Goal: Task Accomplishment & Management: Manage account settings

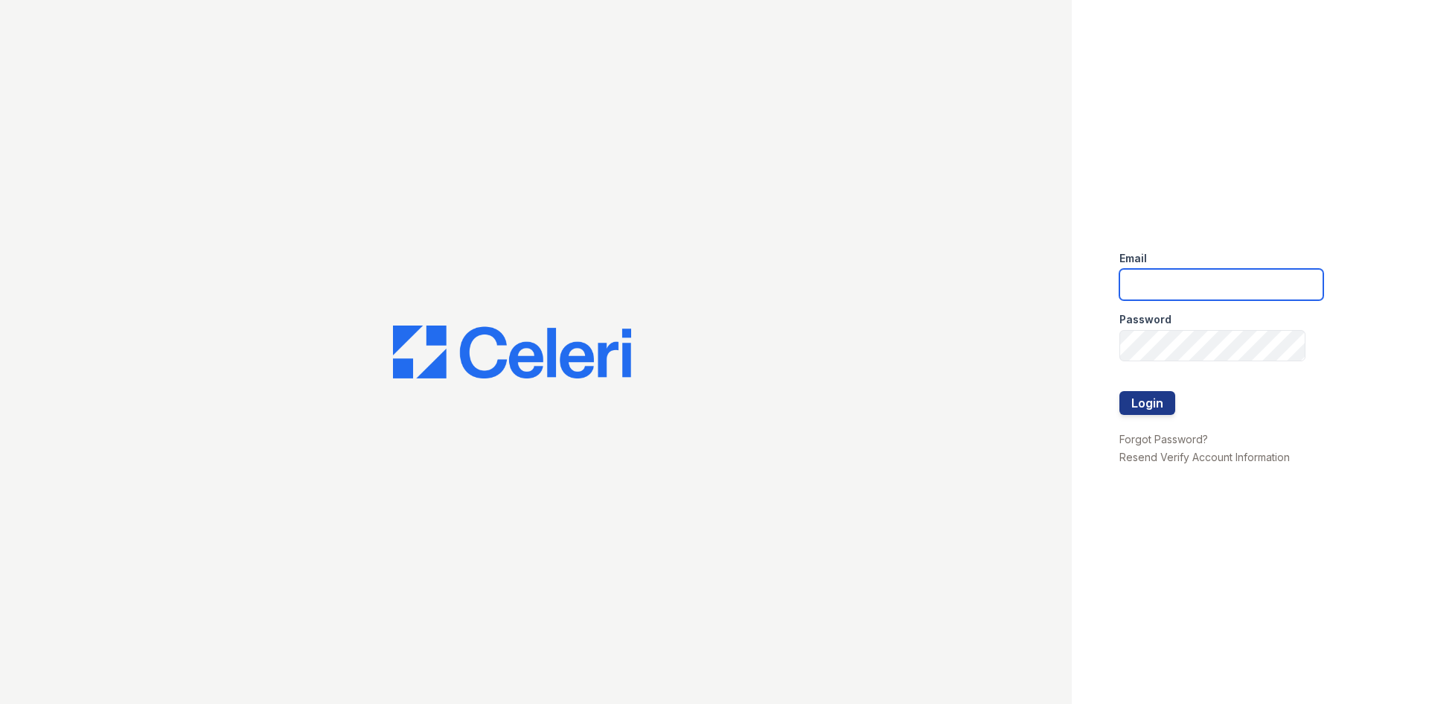
drag, startPoint x: 0, startPoint y: 0, endPoint x: 1166, endPoint y: 292, distance: 1201.8
click at [1166, 292] on input "email" at bounding box center [1222, 284] width 204 height 31
type input "[EMAIL_ADDRESS][DOMAIN_NAME]"
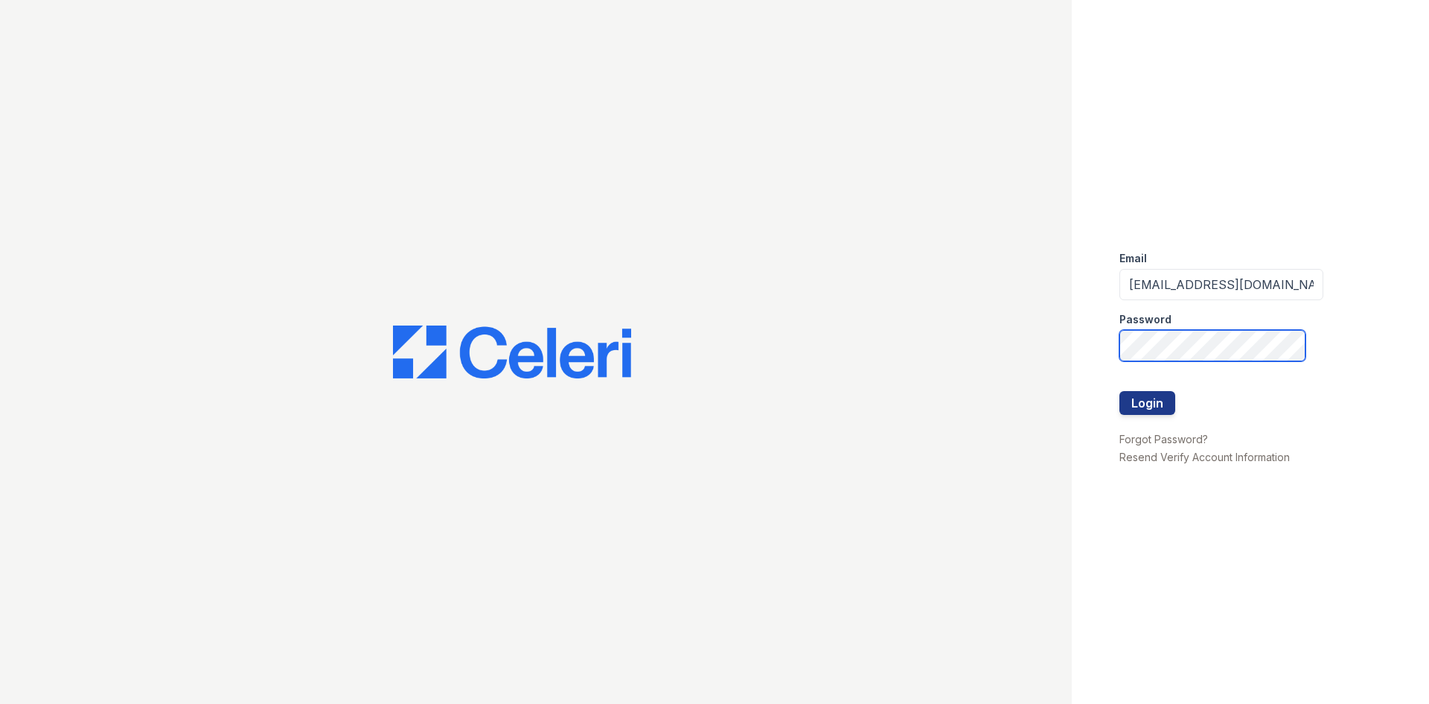
click at [1120, 391] on button "Login" at bounding box center [1148, 403] width 56 height 24
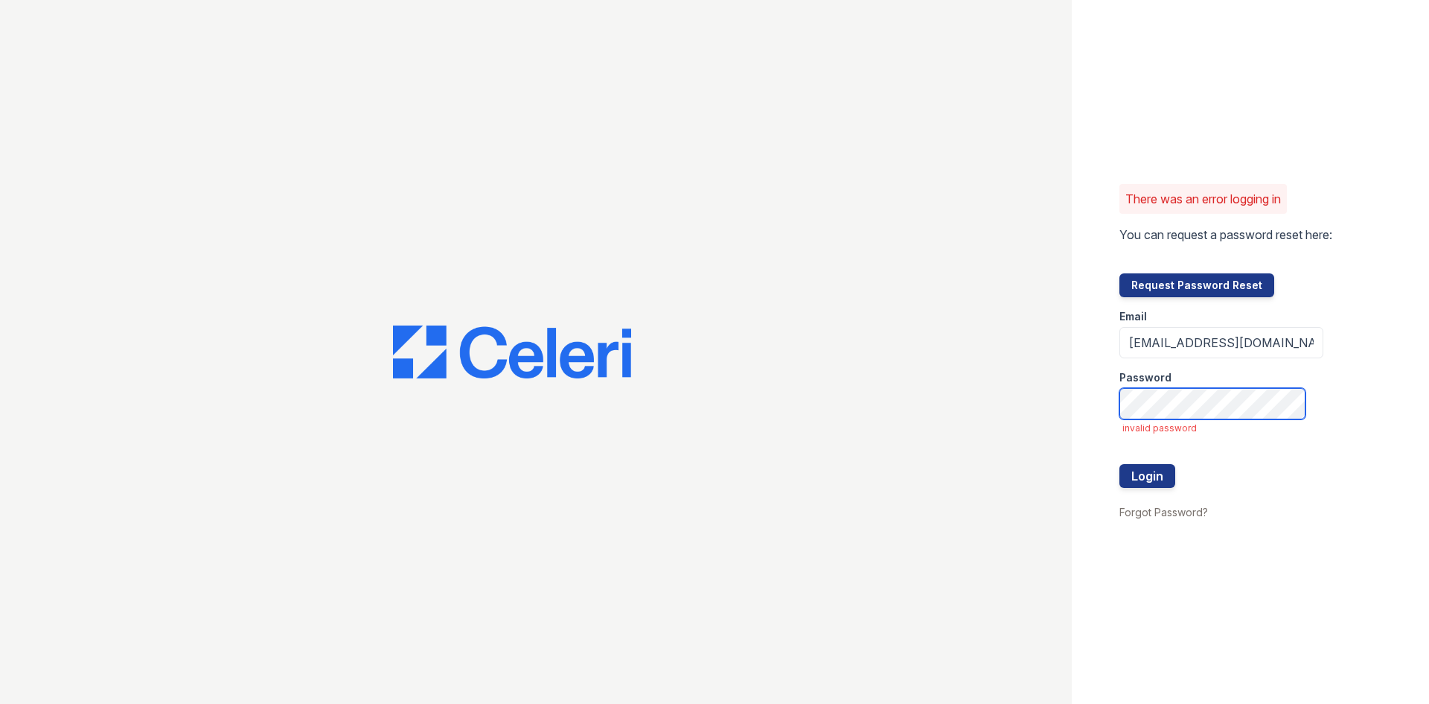
click at [1120, 464] on button "Login" at bounding box center [1148, 476] width 56 height 24
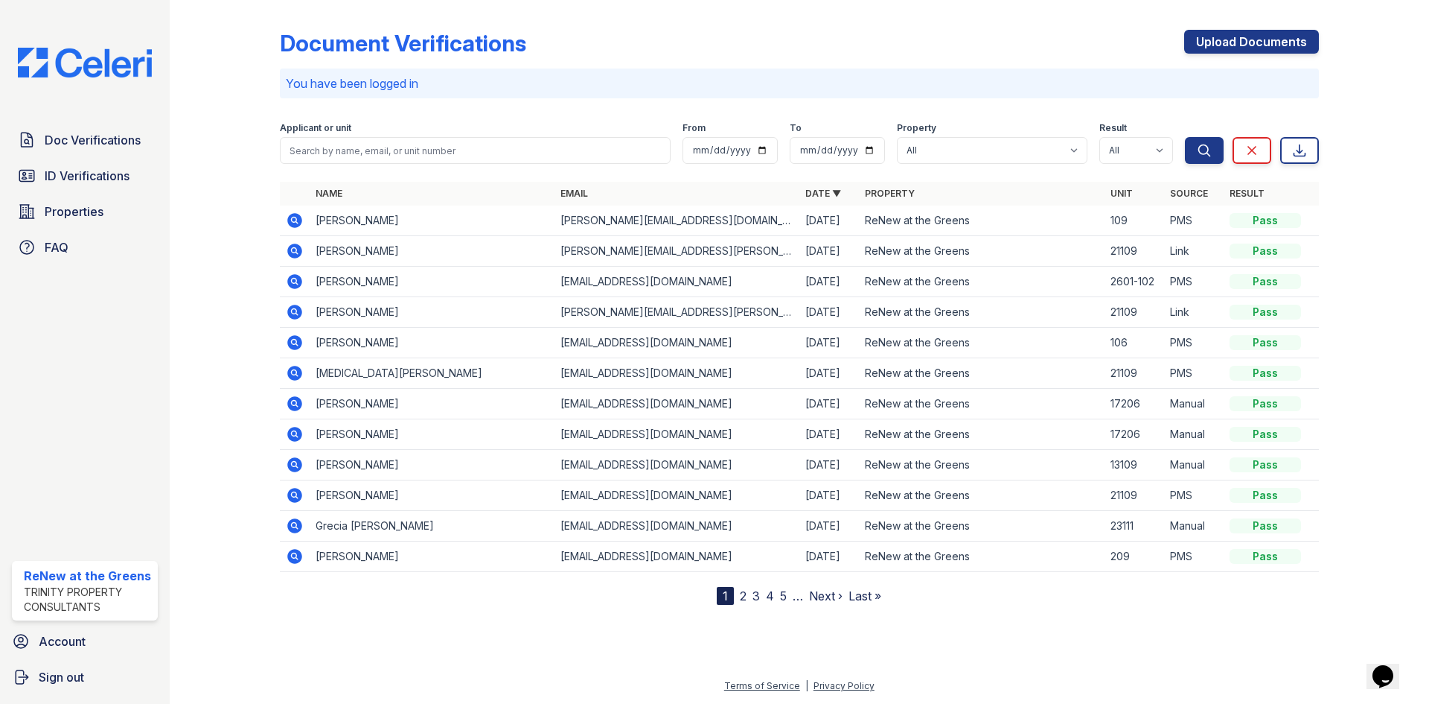
click at [291, 218] on icon at bounding box center [294, 220] width 15 height 15
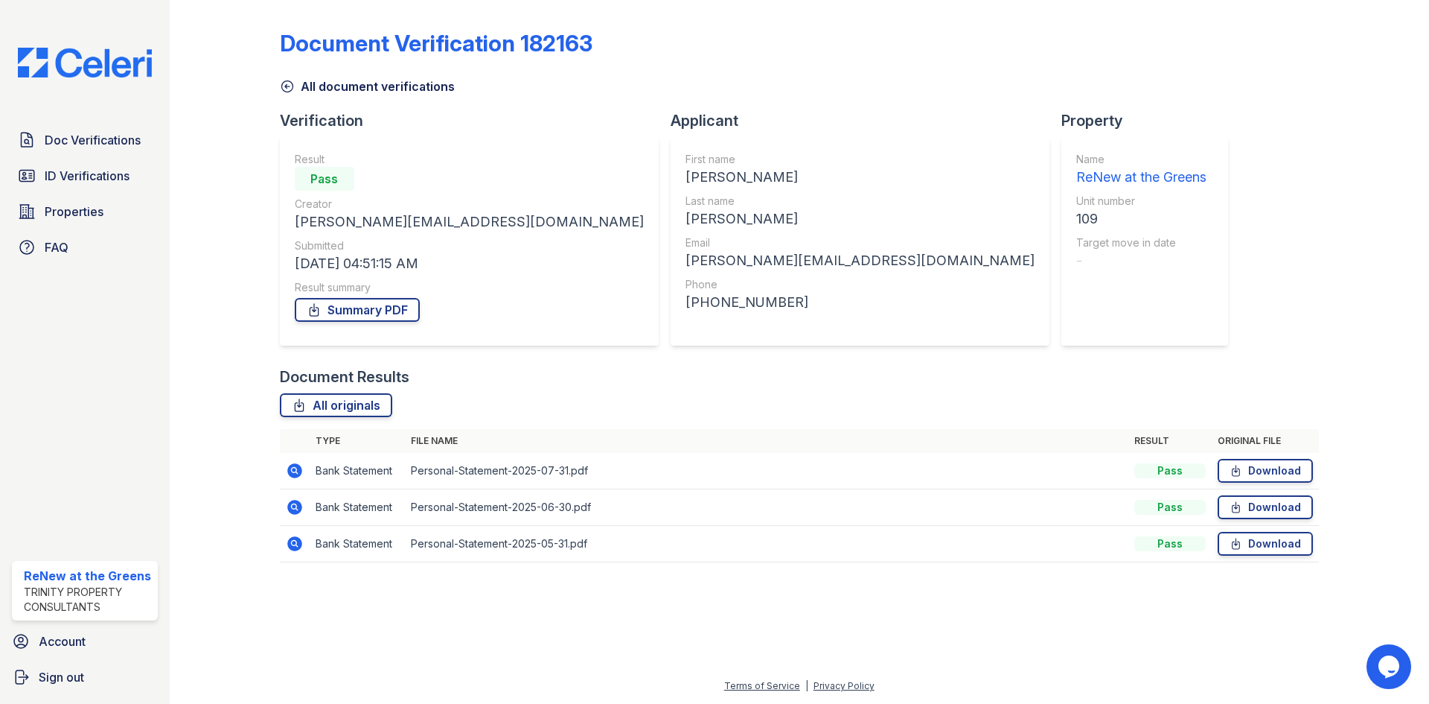
click at [289, 474] on icon at bounding box center [294, 470] width 15 height 15
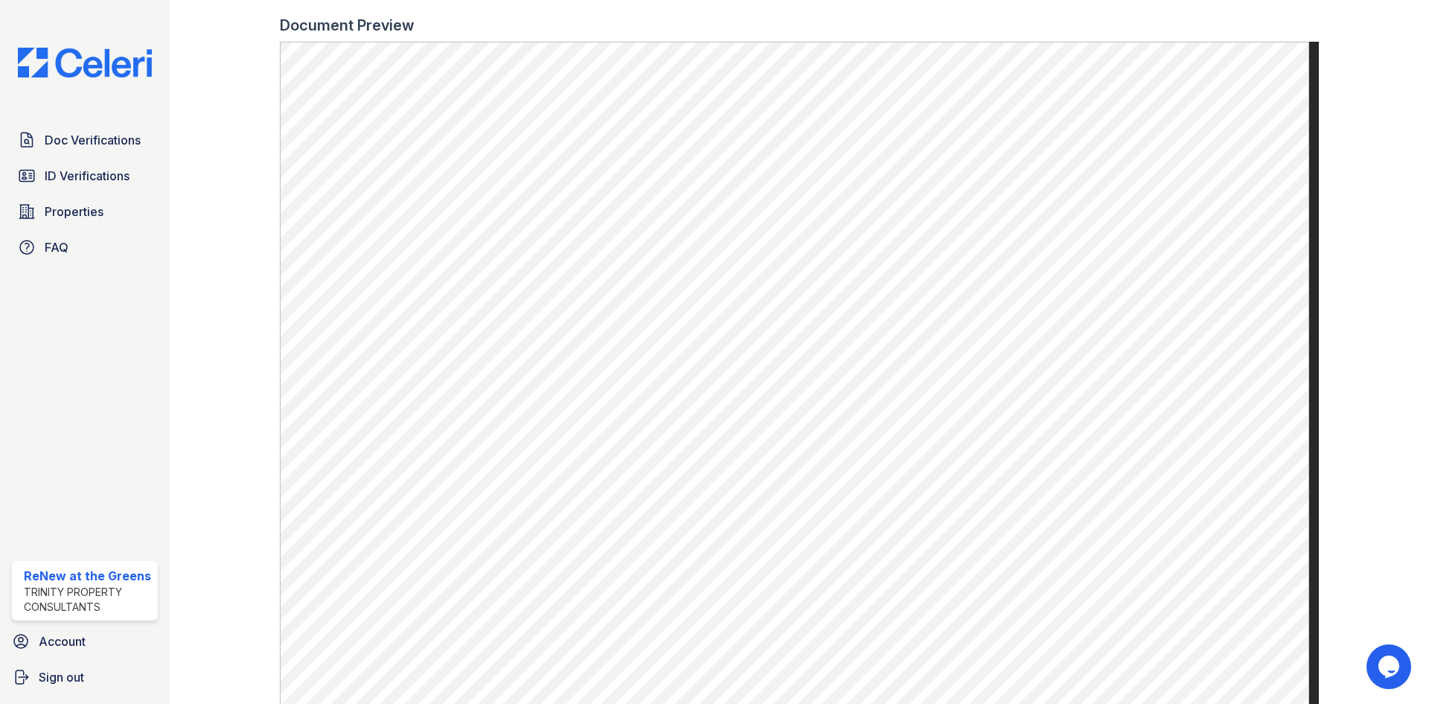
scroll to position [670, 0]
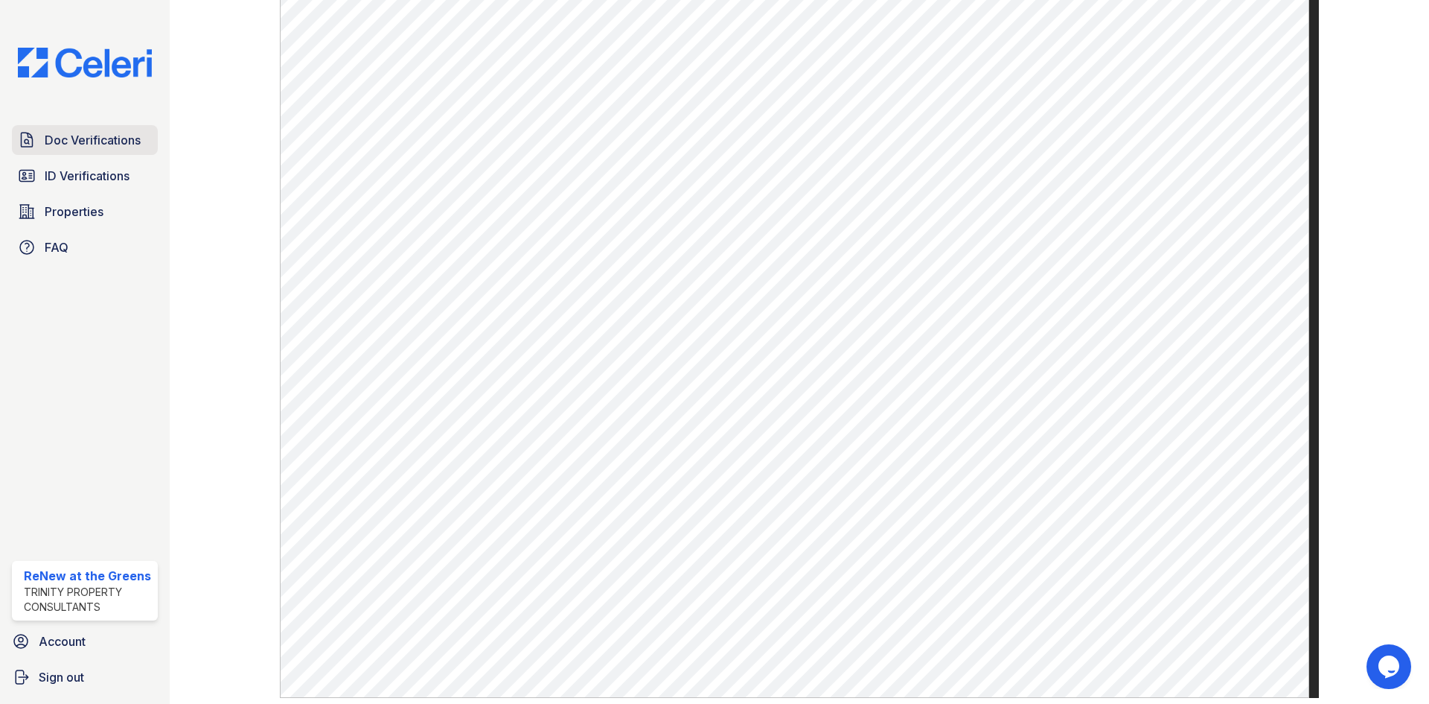
drag, startPoint x: 97, startPoint y: 155, endPoint x: 112, endPoint y: 148, distance: 16.3
click at [97, 155] on link "Doc Verifications" at bounding box center [85, 140] width 146 height 30
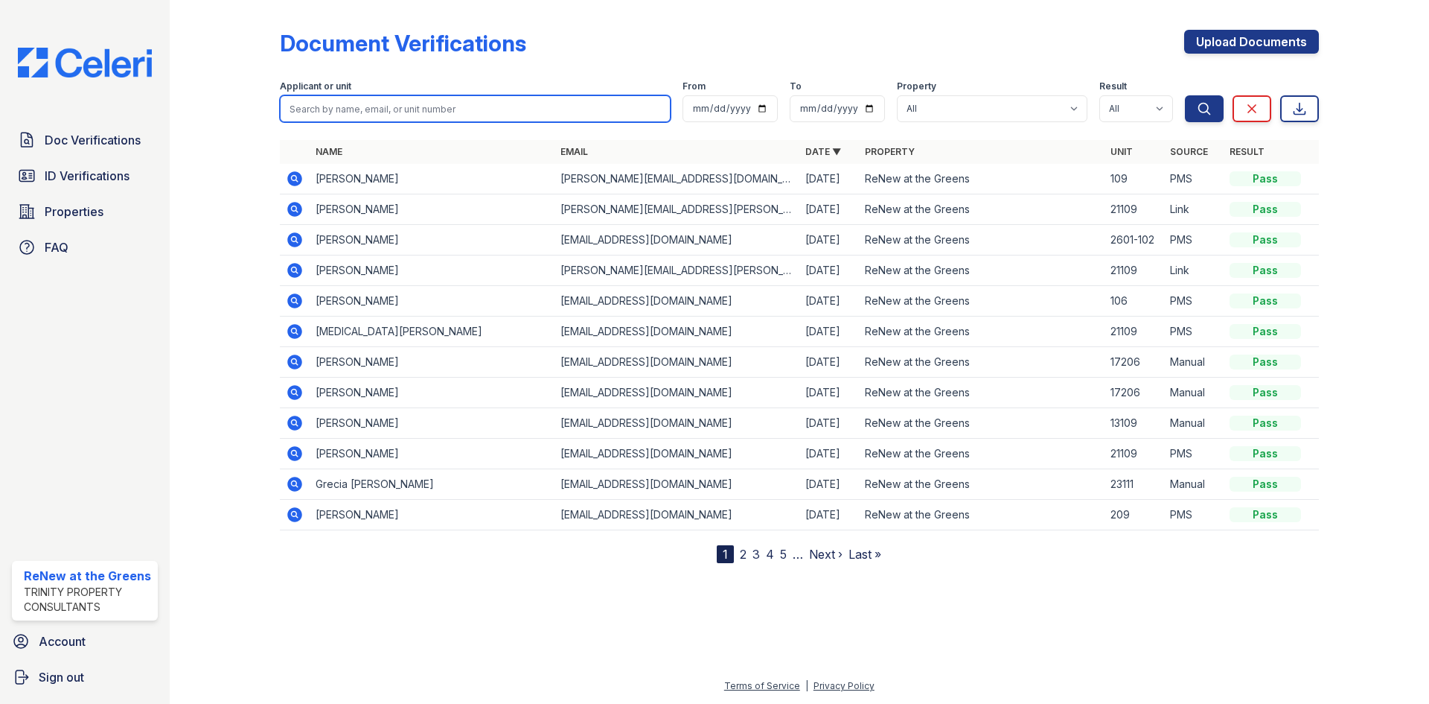
click at [547, 103] on input "search" at bounding box center [475, 108] width 391 height 27
type input "leroy"
click at [1185, 95] on button "Search" at bounding box center [1204, 108] width 39 height 27
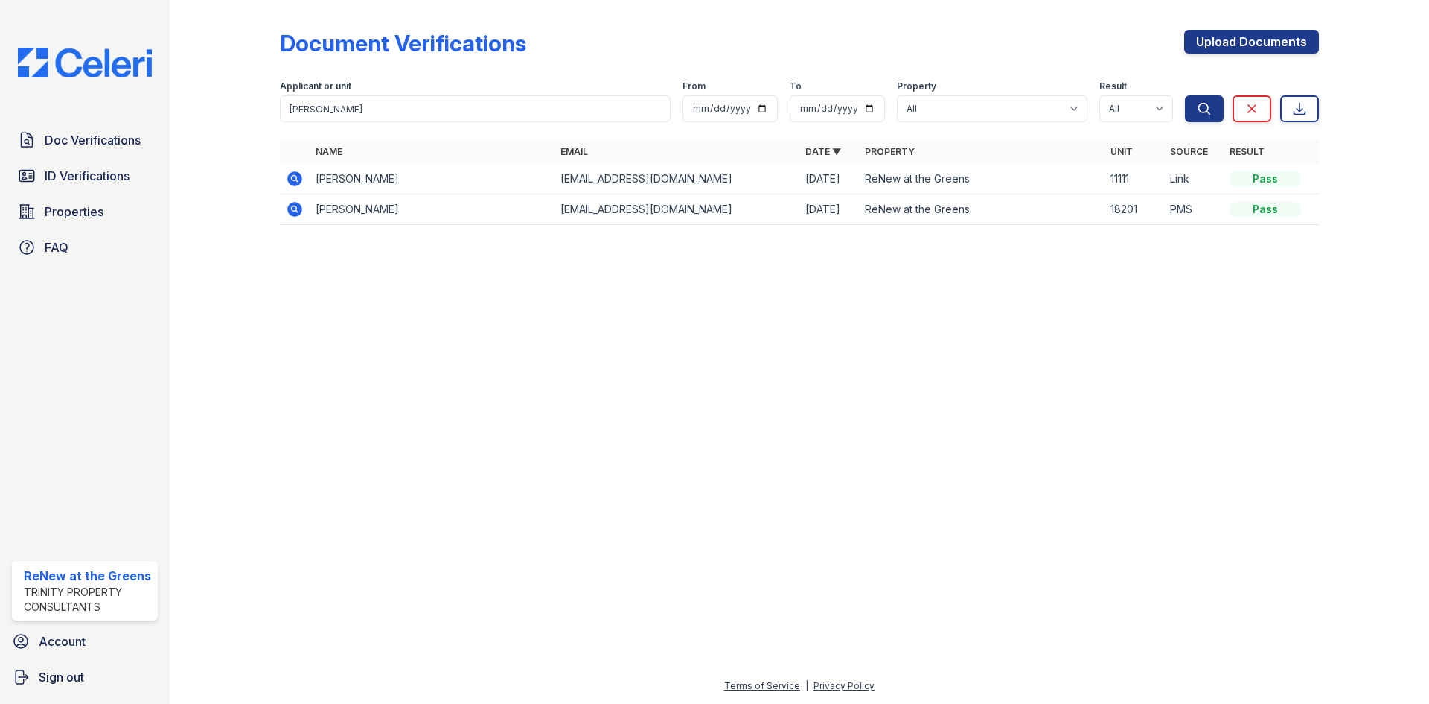
click at [296, 184] on icon at bounding box center [294, 178] width 15 height 15
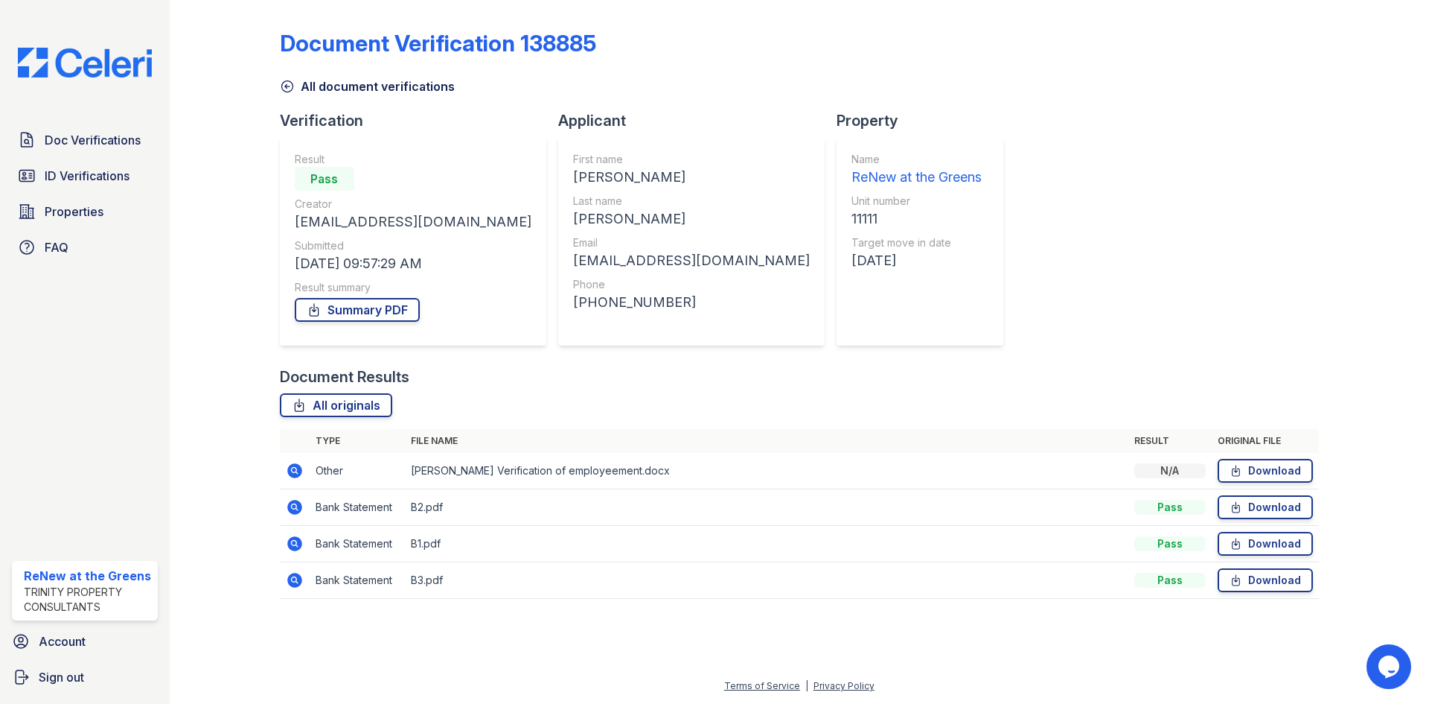
click at [296, 466] on icon at bounding box center [294, 470] width 15 height 15
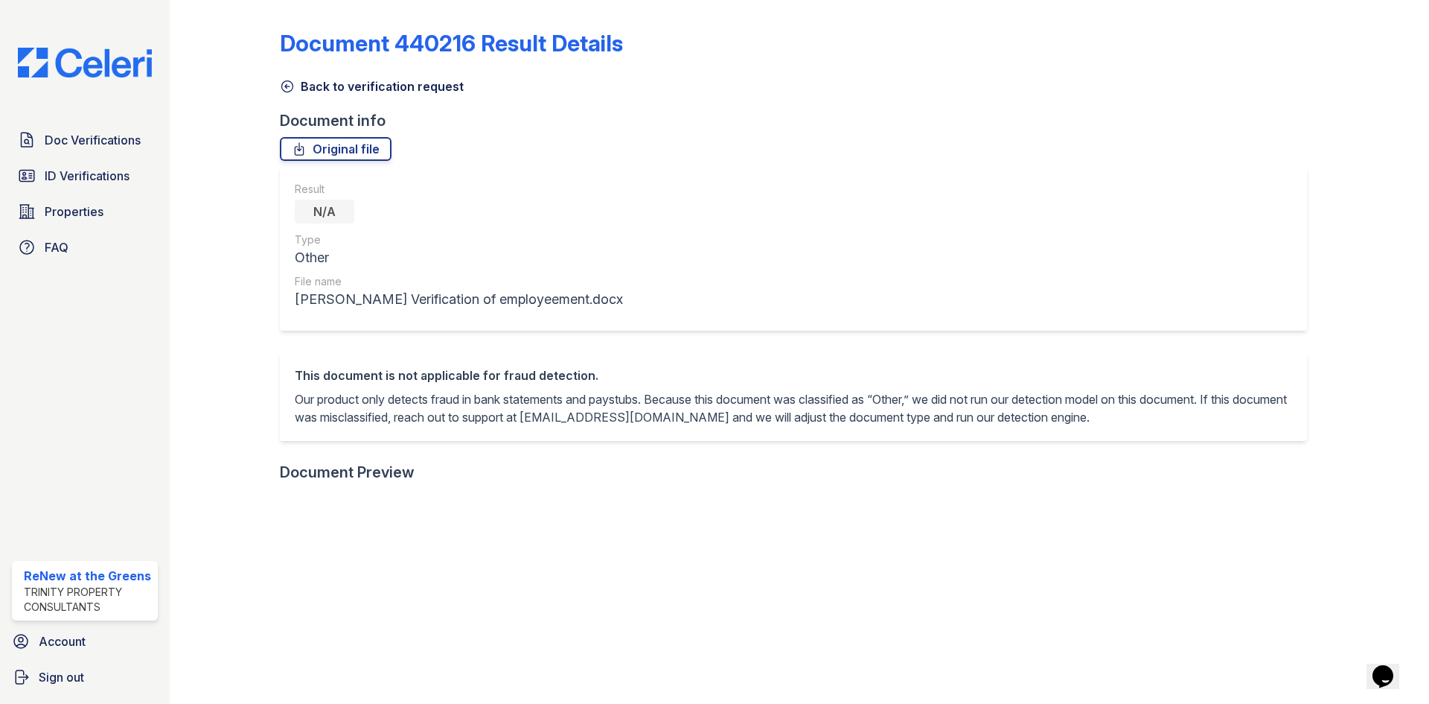
click at [308, 83] on link "Back to verification request" at bounding box center [372, 86] width 184 height 18
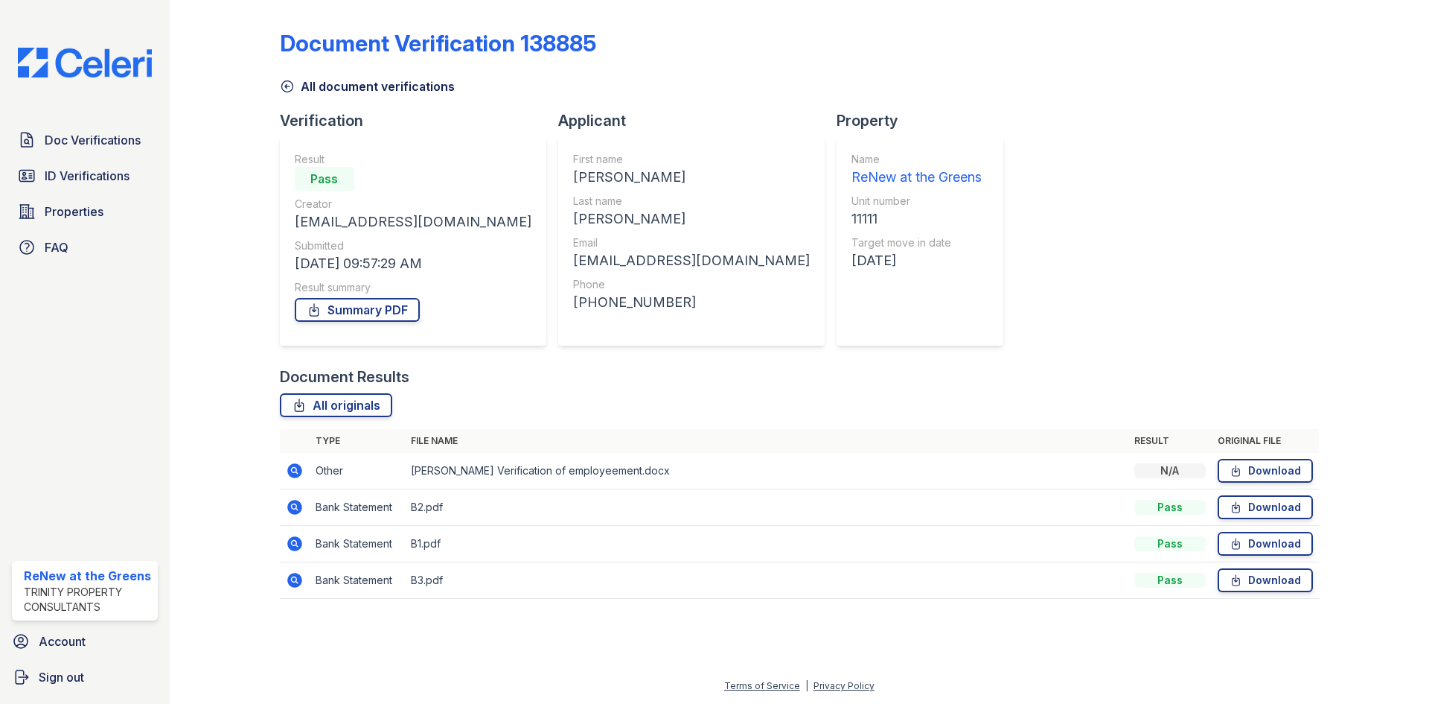
click at [292, 507] on icon at bounding box center [295, 507] width 18 height 18
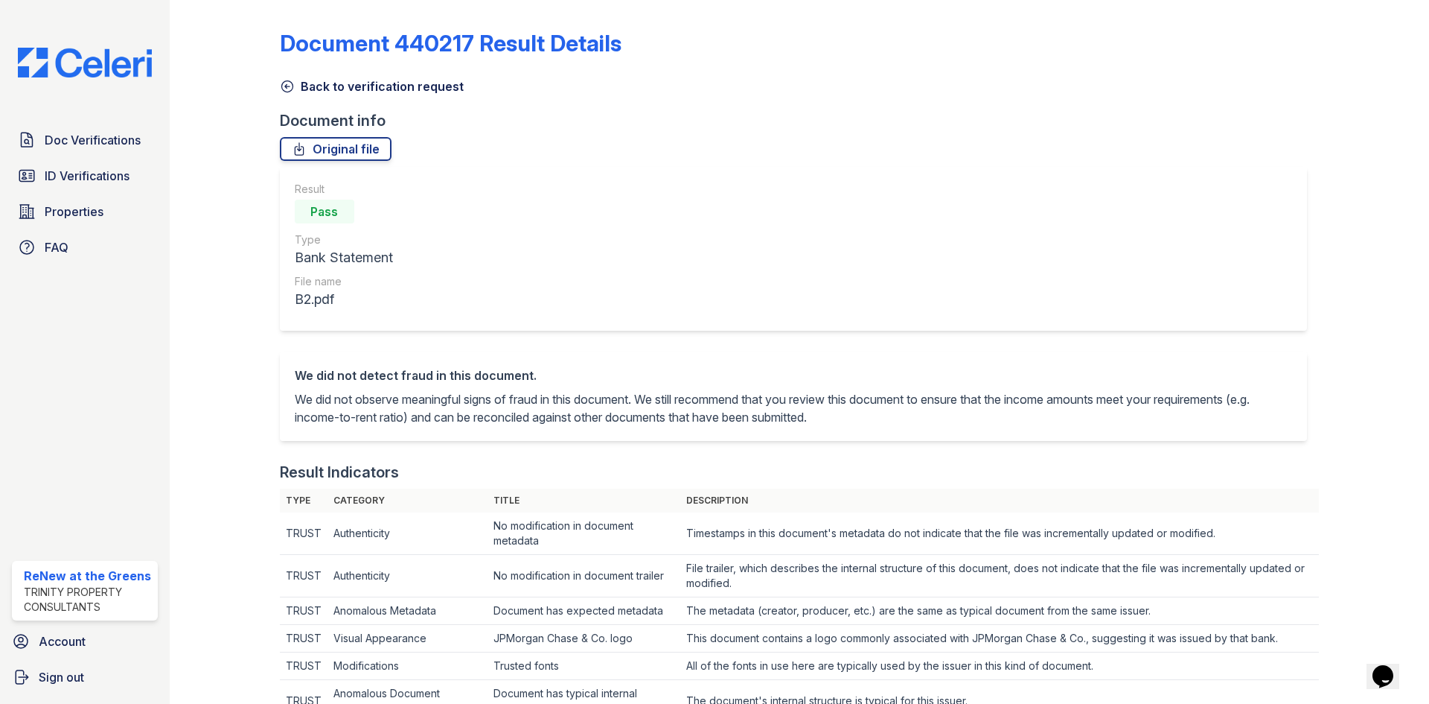
click at [312, 78] on link "Back to verification request" at bounding box center [372, 86] width 184 height 18
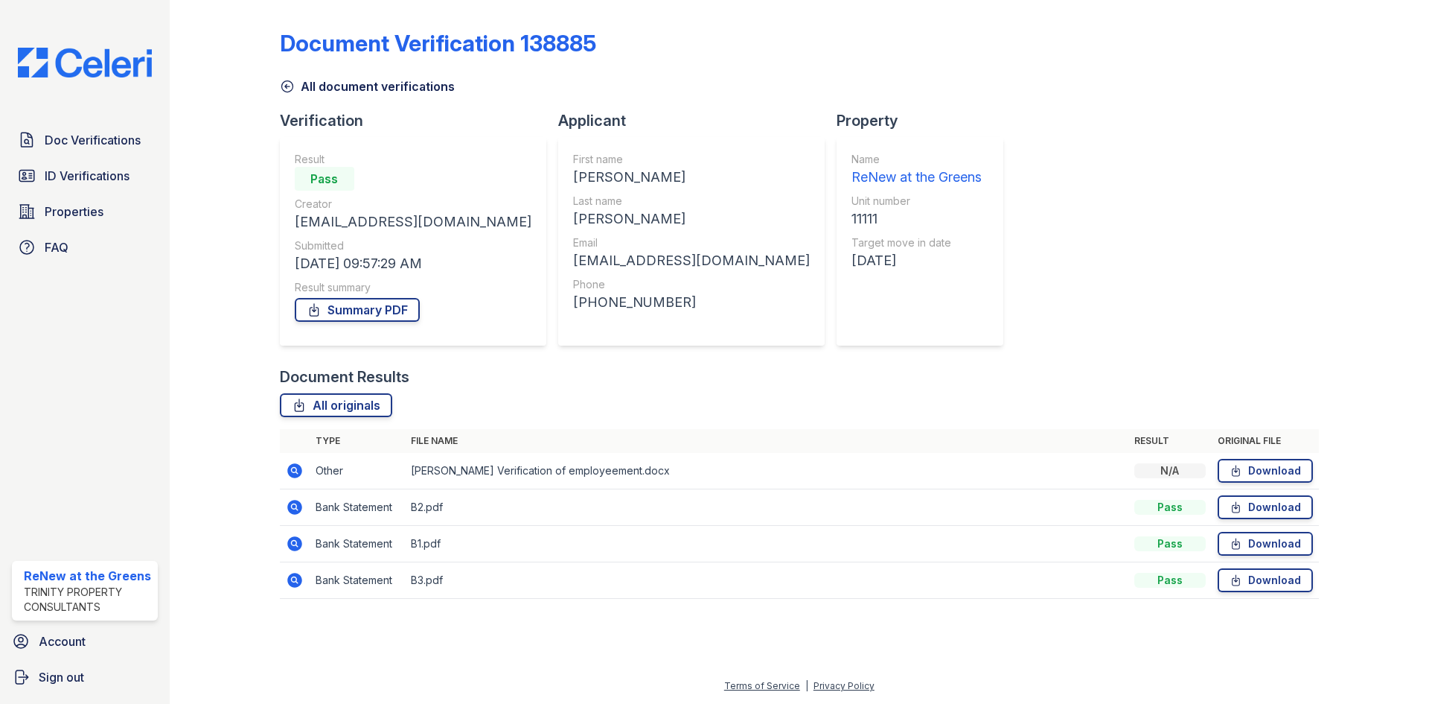
click at [289, 543] on icon at bounding box center [294, 543] width 15 height 15
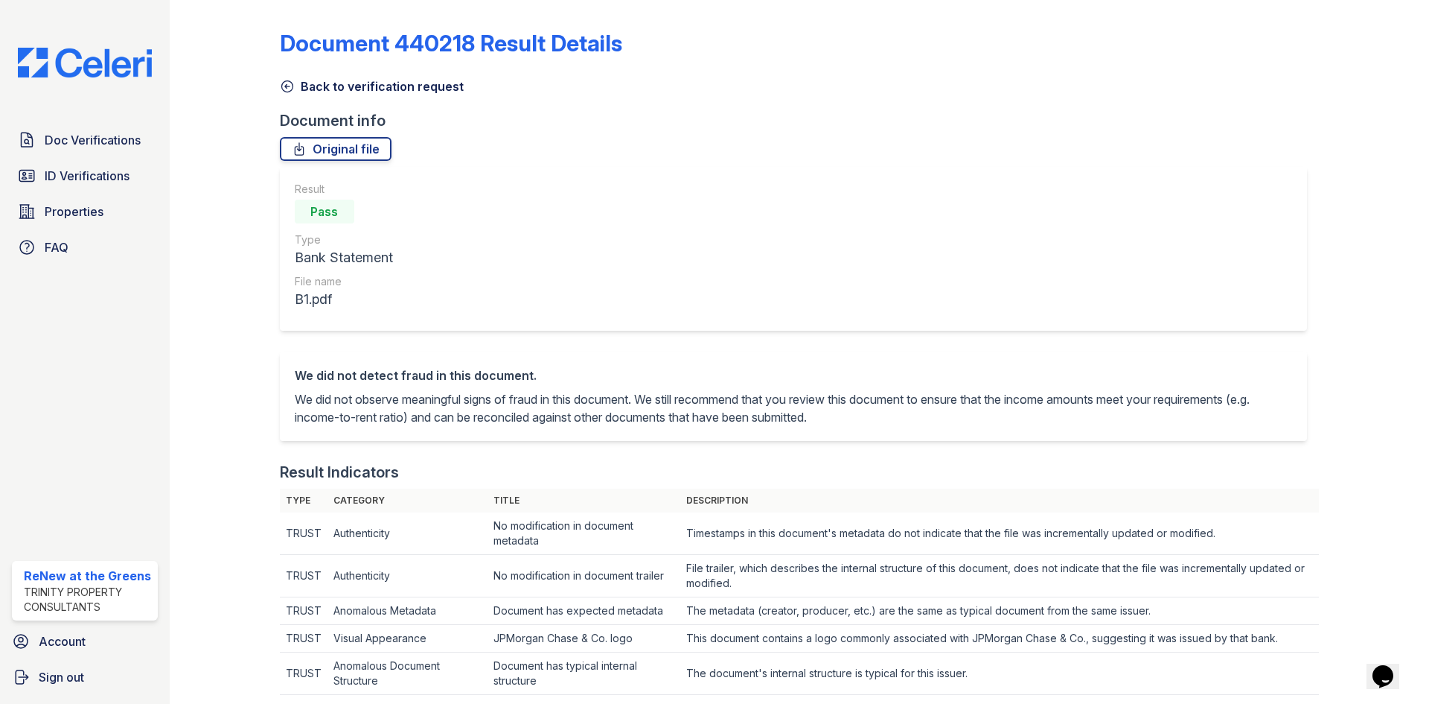
click at [314, 92] on link "Back to verification request" at bounding box center [372, 86] width 184 height 18
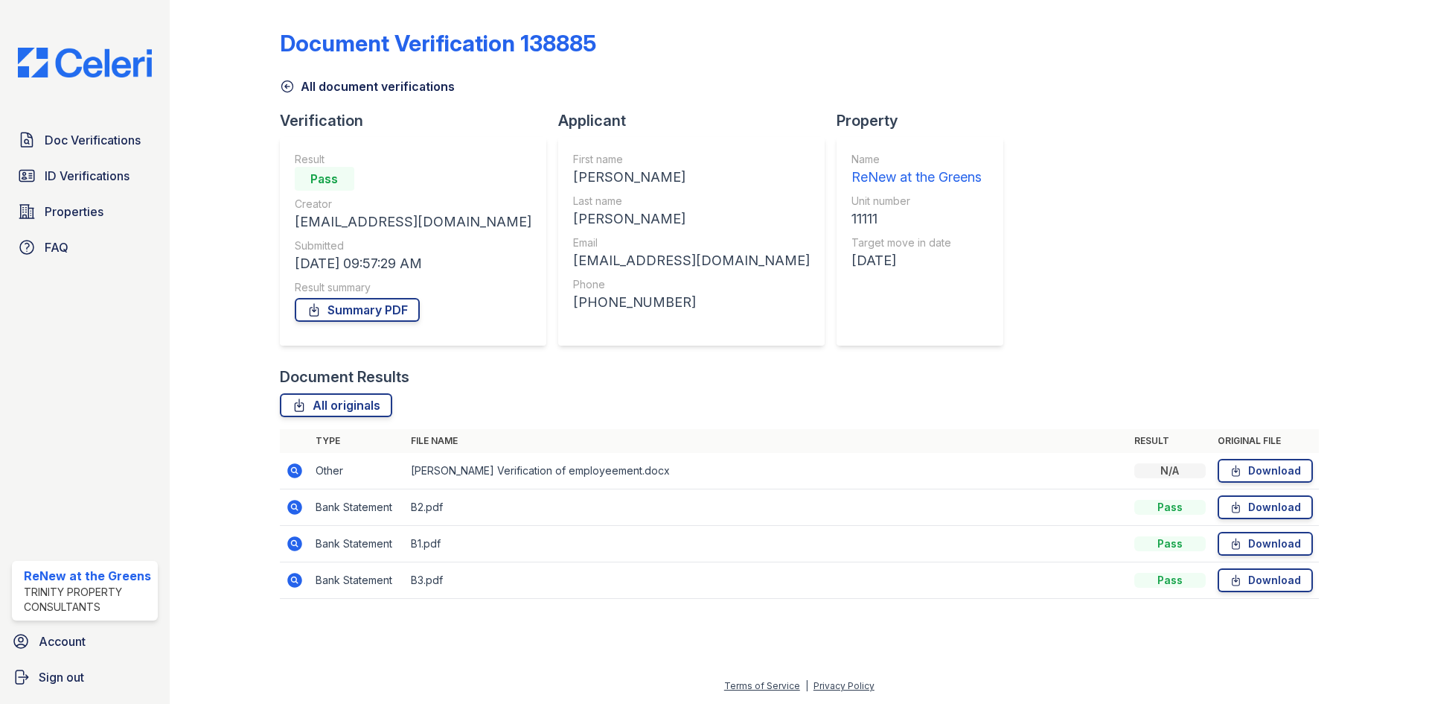
click at [287, 575] on icon at bounding box center [295, 580] width 18 height 18
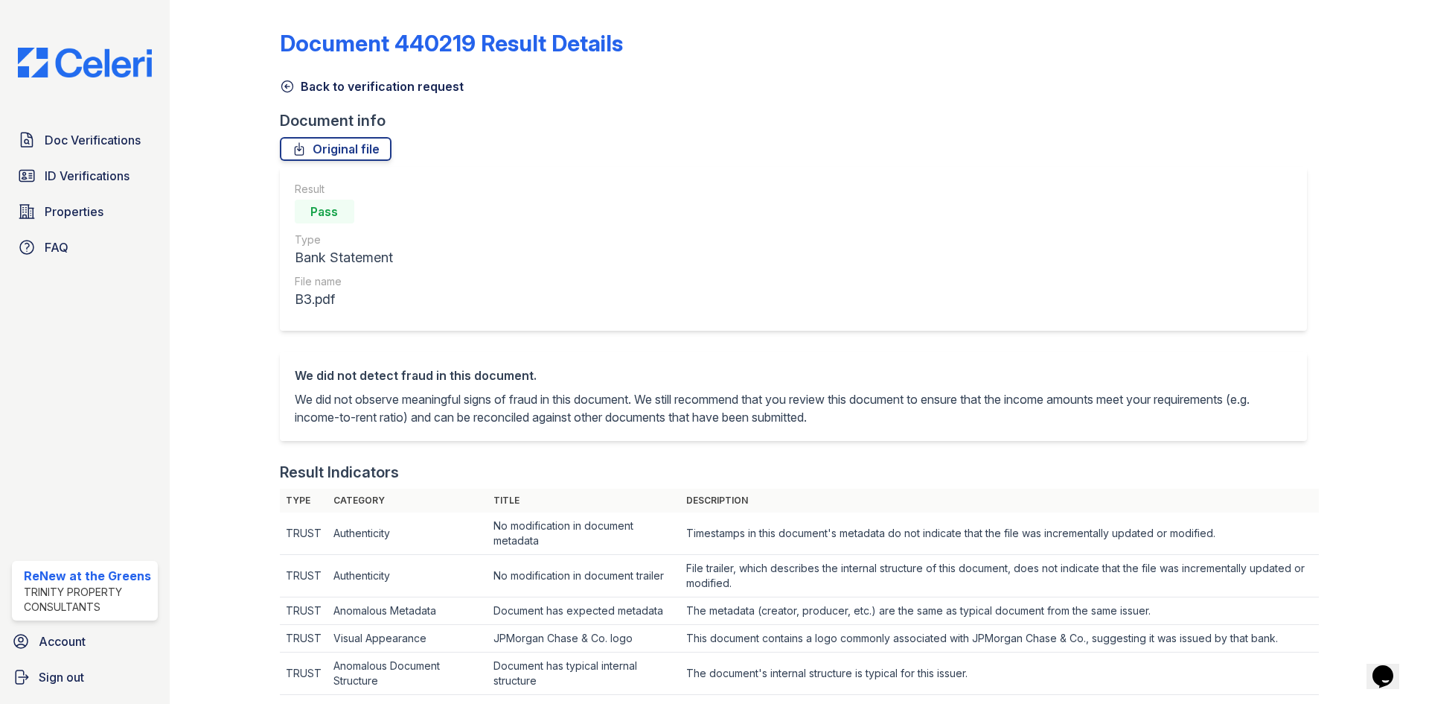
click at [416, 85] on link "Back to verification request" at bounding box center [372, 86] width 184 height 18
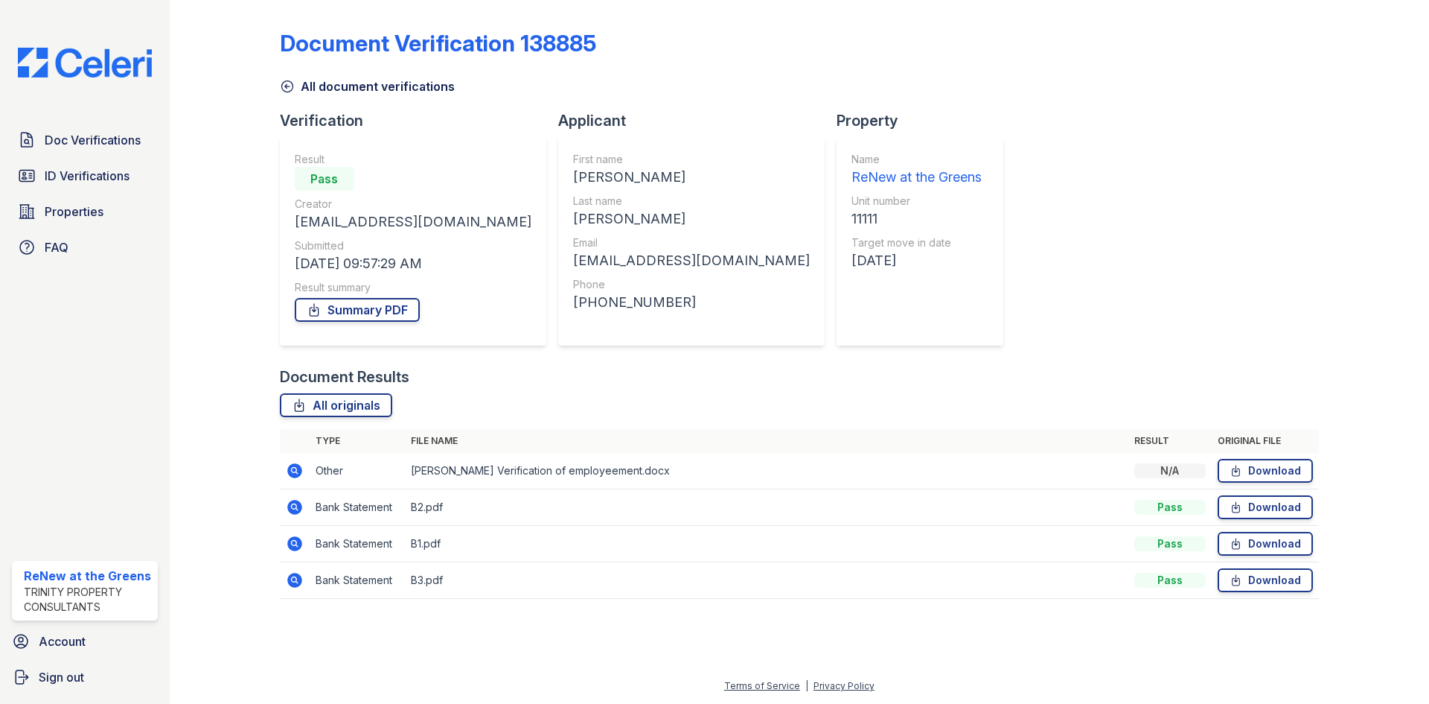
click at [395, 89] on link "All document verifications" at bounding box center [367, 86] width 175 height 18
